Goal: Obtain resource: Download file/media

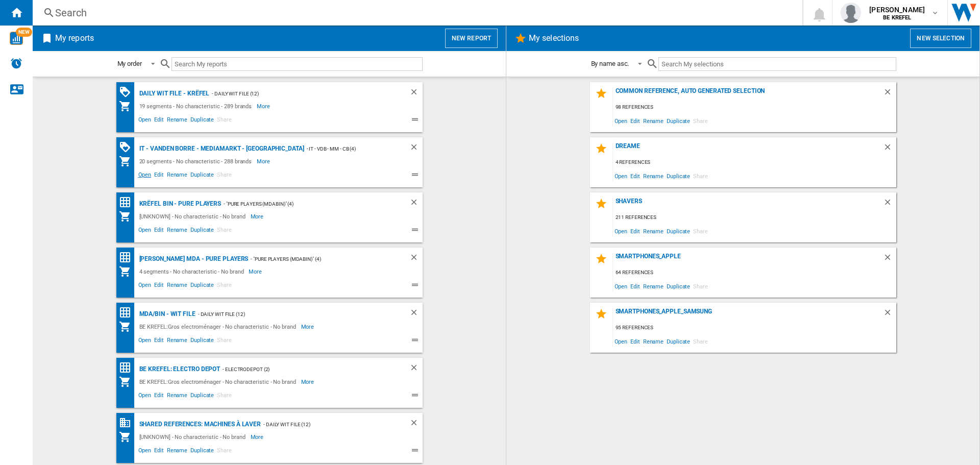
click at [137, 177] on span "Open" at bounding box center [145, 176] width 16 height 12
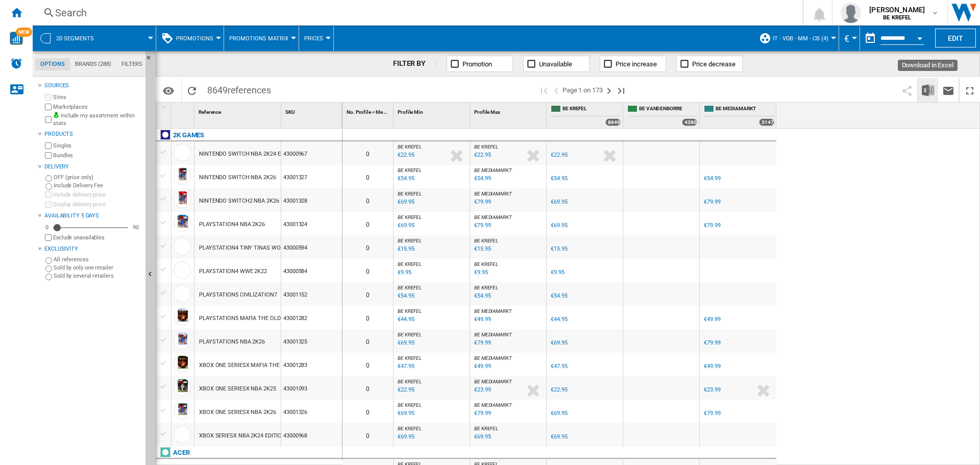
click at [928, 84] on img "Download in Excel" at bounding box center [928, 90] width 12 height 12
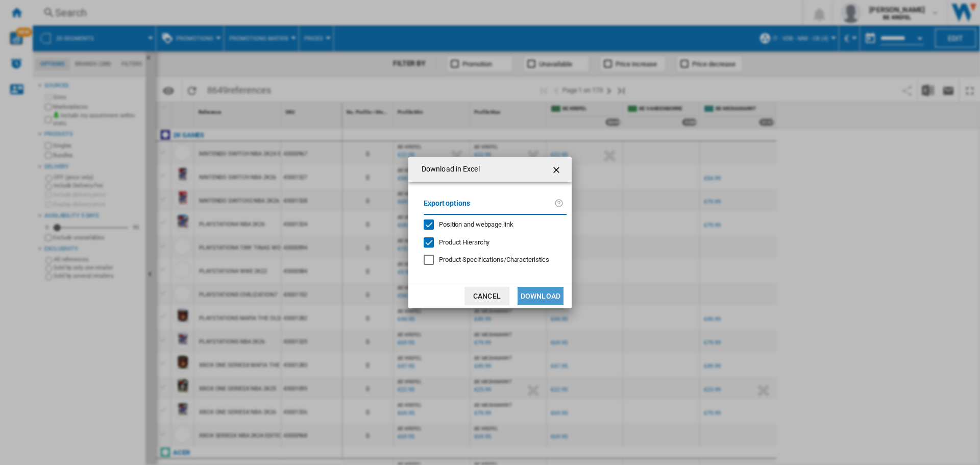
click at [543, 292] on button "Download" at bounding box center [541, 296] width 46 height 18
